Goal: Task Accomplishment & Management: Use online tool/utility

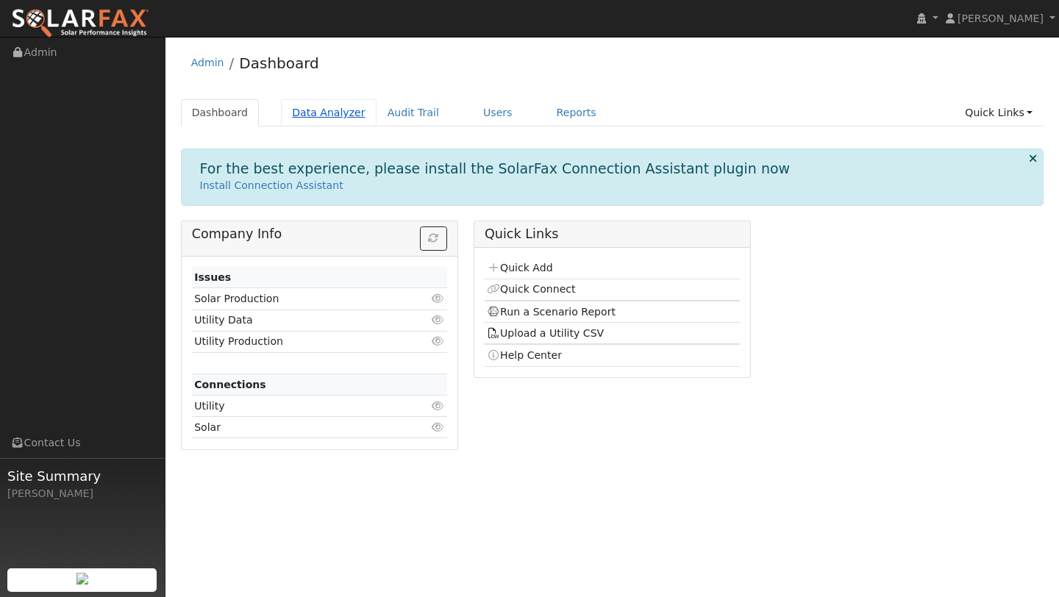
click at [328, 115] on link "Data Analyzer" at bounding box center [329, 112] width 96 height 27
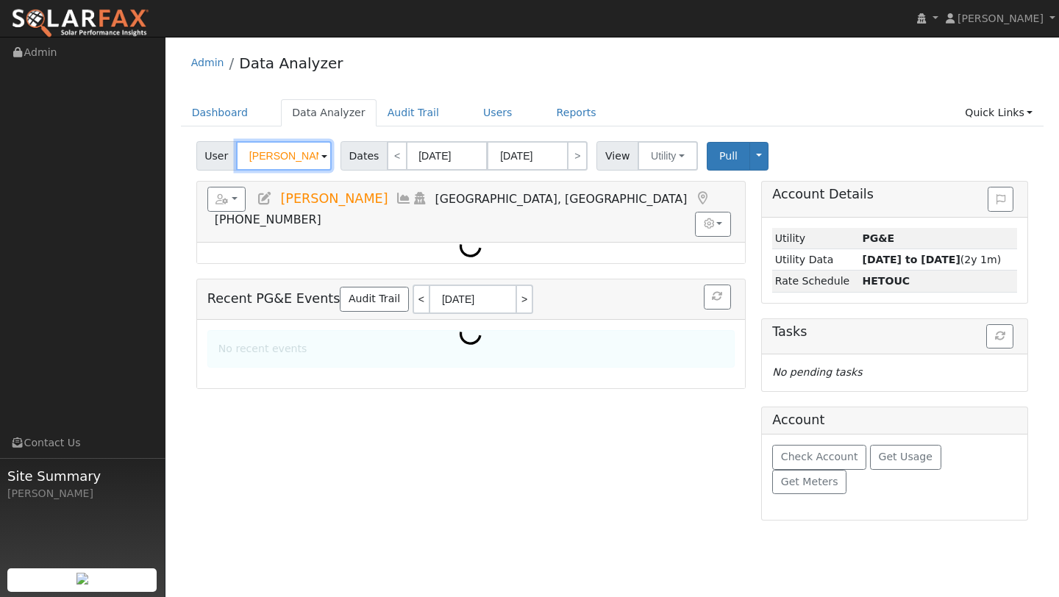
click at [298, 170] on input "[PERSON_NAME]" at bounding box center [284, 155] width 96 height 29
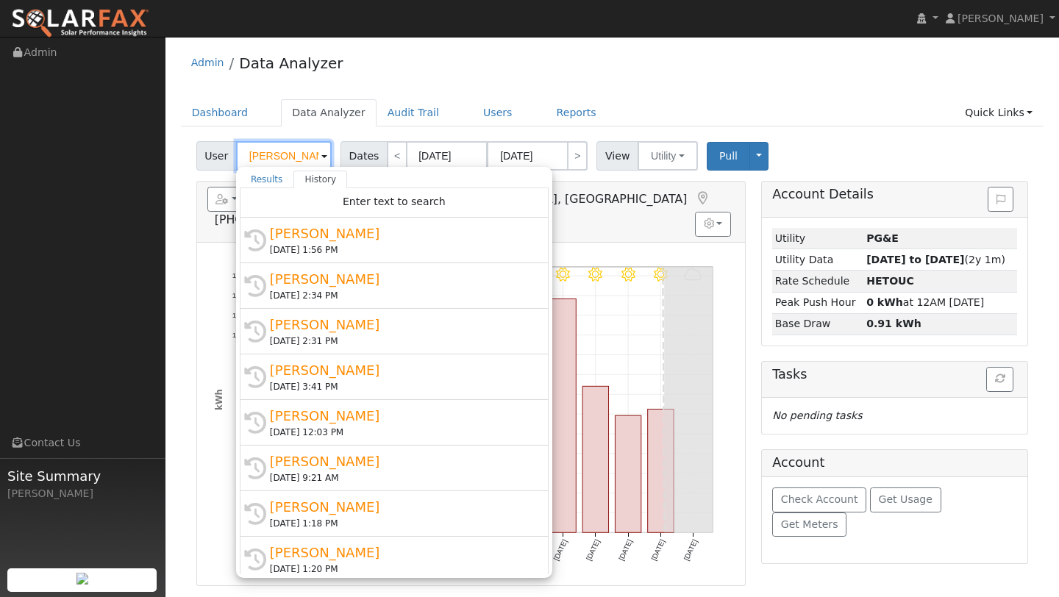
type input "\"
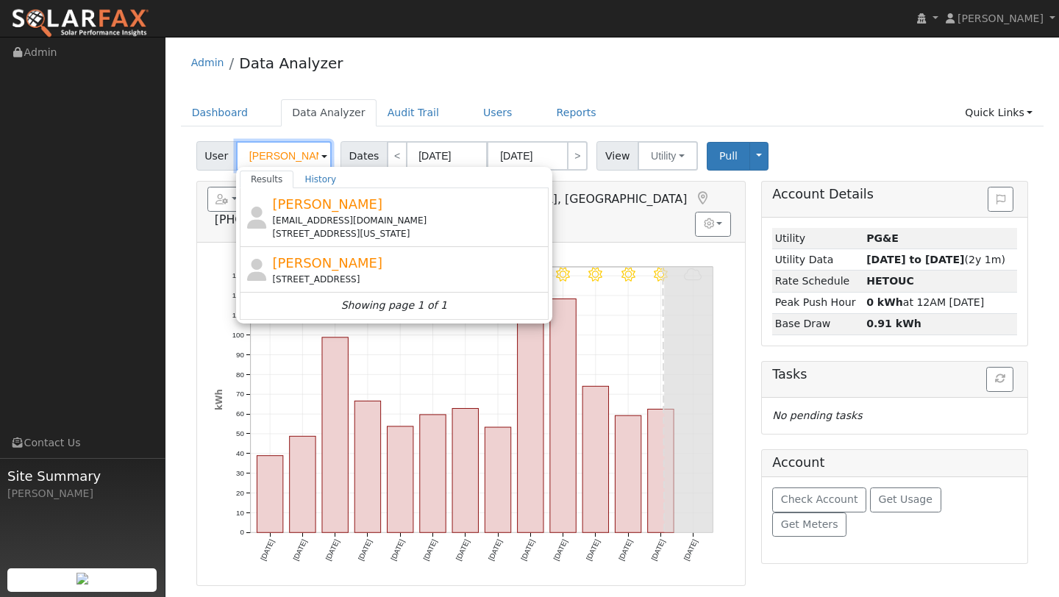
type input "[PERSON_NAME]"
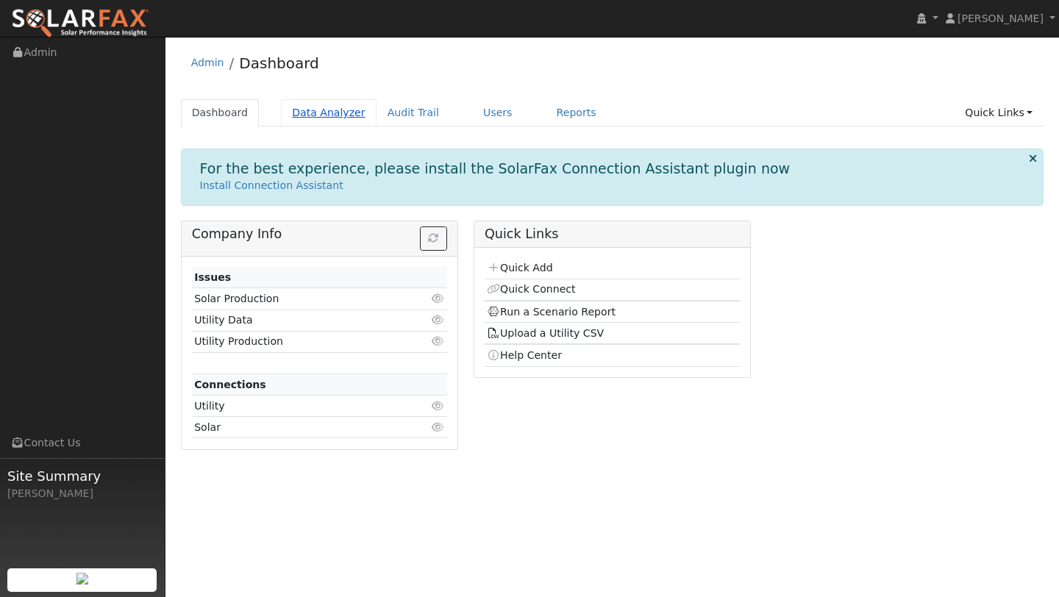
click at [334, 109] on link "Data Analyzer" at bounding box center [329, 112] width 96 height 27
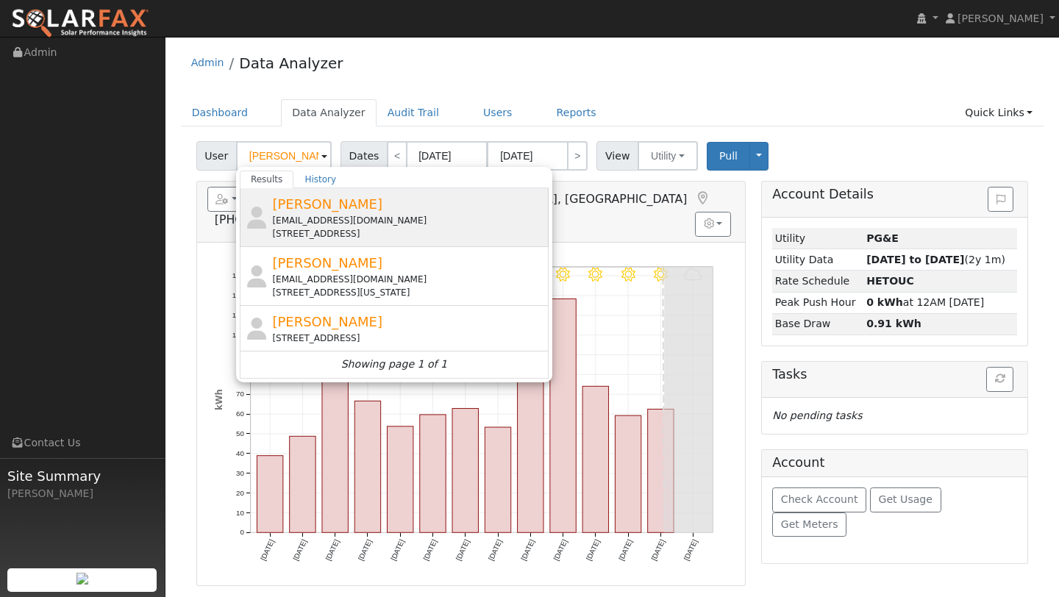
click at [330, 207] on span "Cody Carroll" at bounding box center [327, 203] width 110 height 15
type input "Cody Carroll"
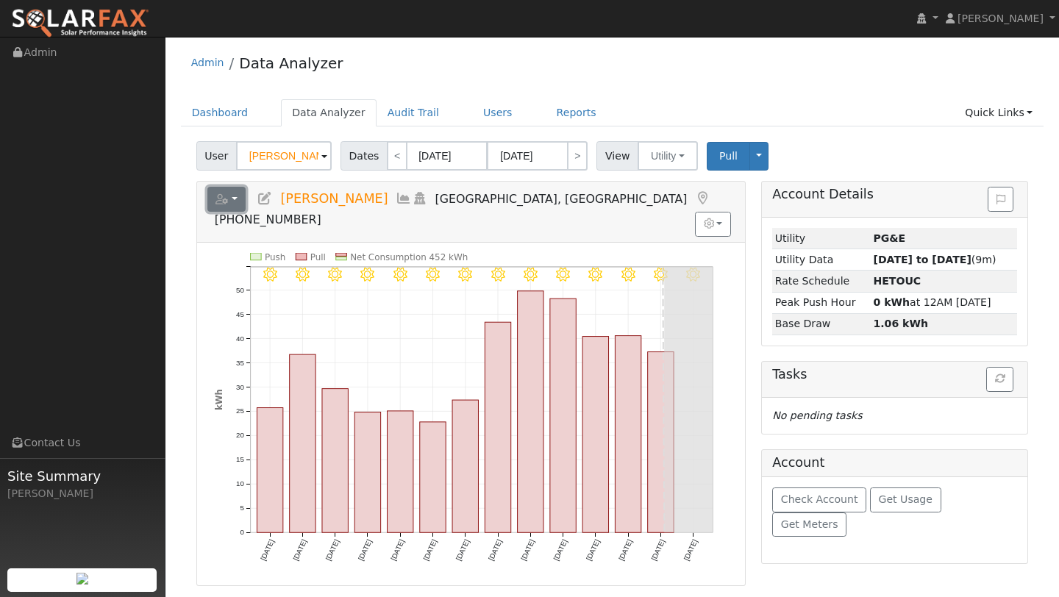
click at [227, 203] on icon "button" at bounding box center [222, 199] width 13 height 10
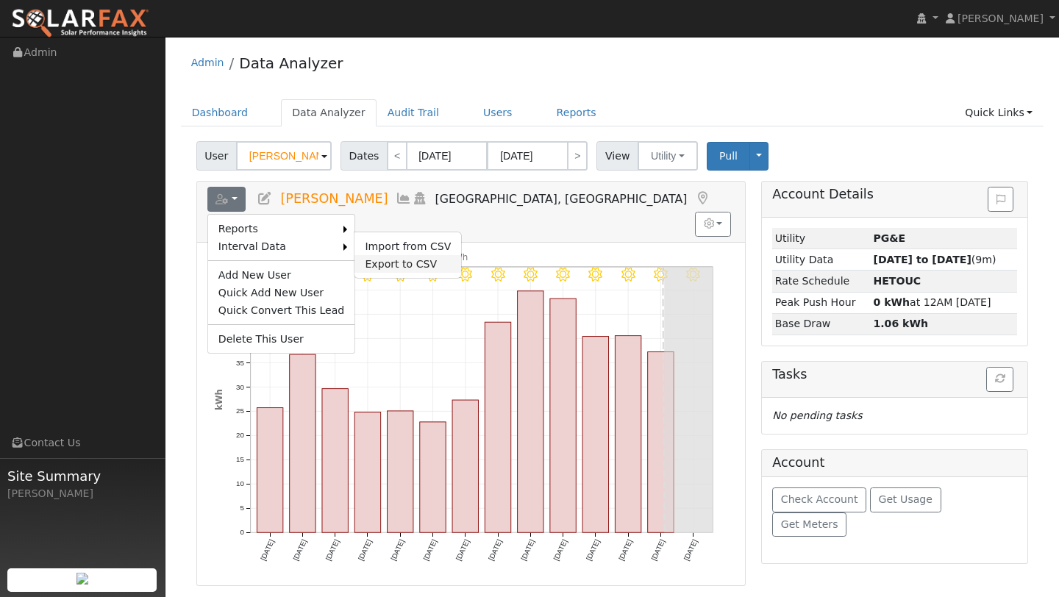
click at [371, 256] on link "Export to CSV" at bounding box center [408, 264] width 107 height 18
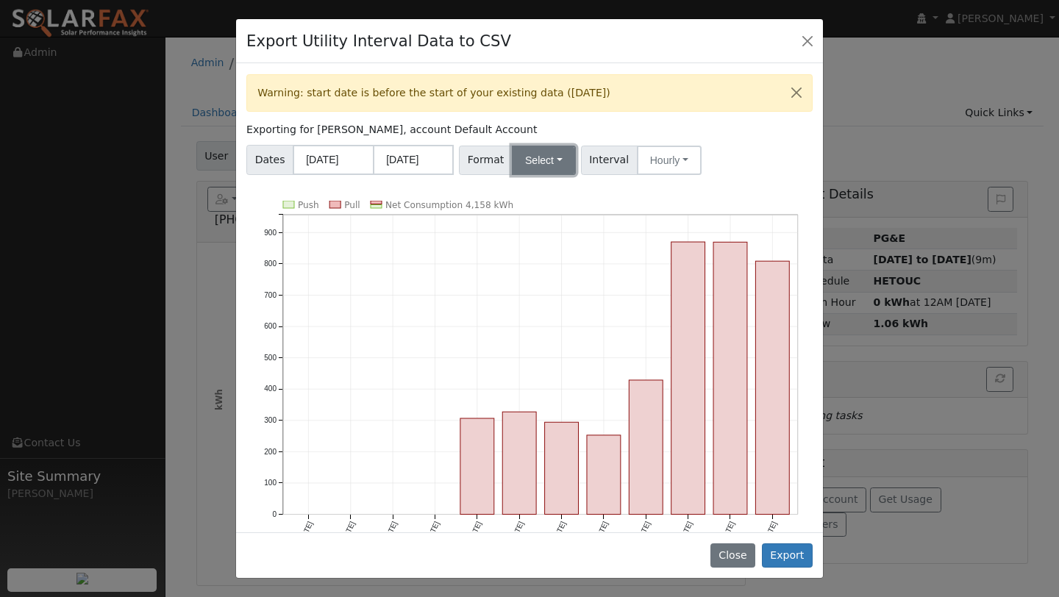
click at [534, 146] on button "Select" at bounding box center [544, 160] width 64 height 29
click at [540, 291] on link "Aurora" at bounding box center [562, 286] width 105 height 21
click at [795, 554] on button "Export" at bounding box center [787, 556] width 51 height 25
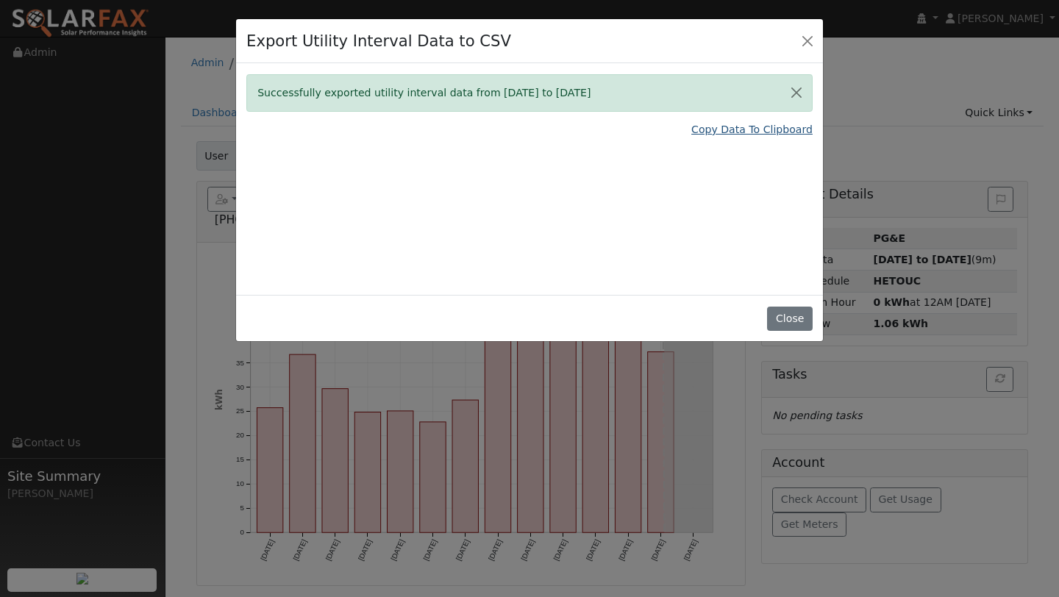
click at [727, 124] on link "Copy Data To Clipboard" at bounding box center [751, 129] width 121 height 15
